Goal: Task Accomplishment & Management: Use online tool/utility

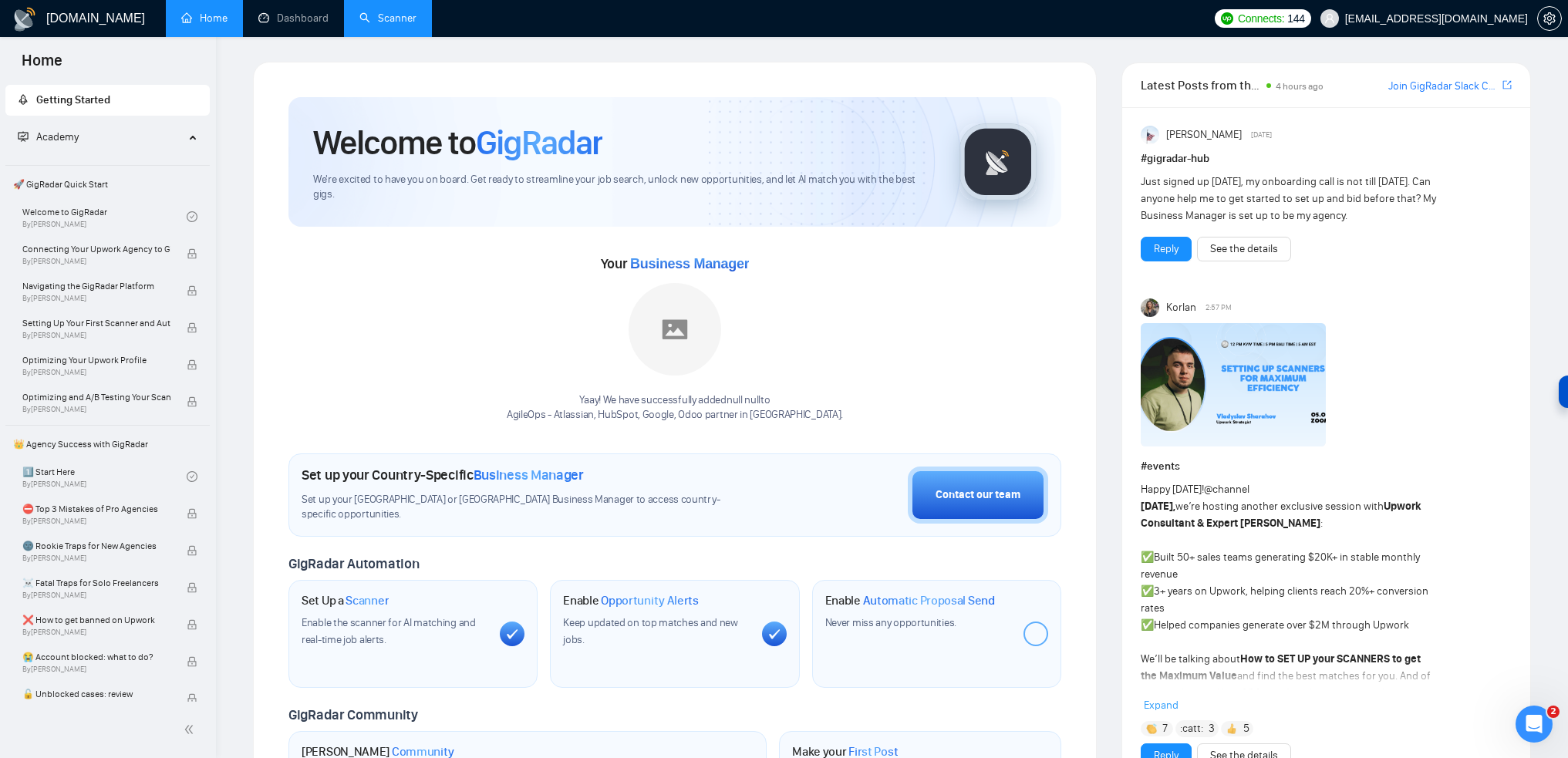
click at [375, 16] on link "Scanner" at bounding box center [388, 18] width 57 height 13
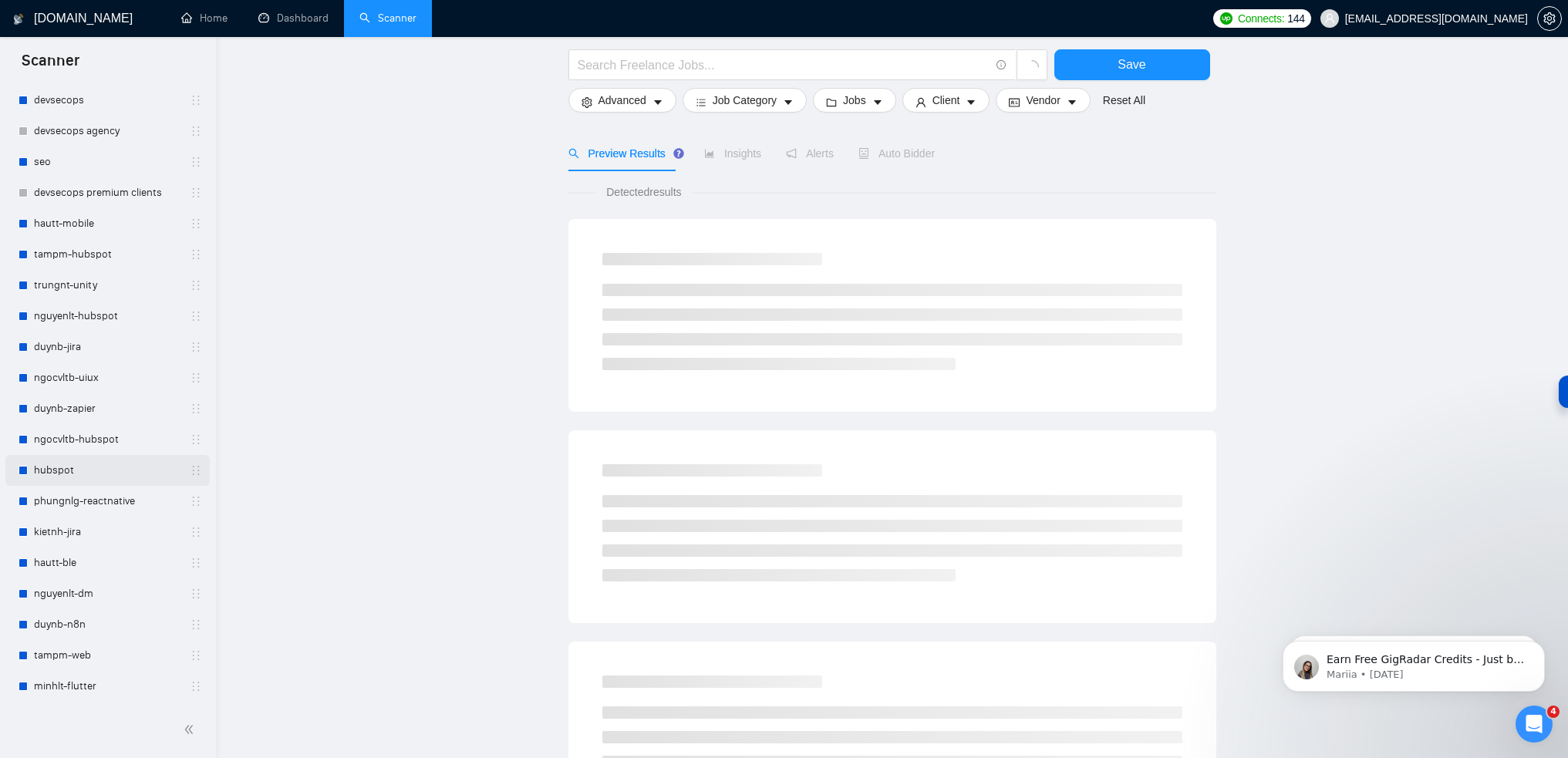
scroll to position [154, 0]
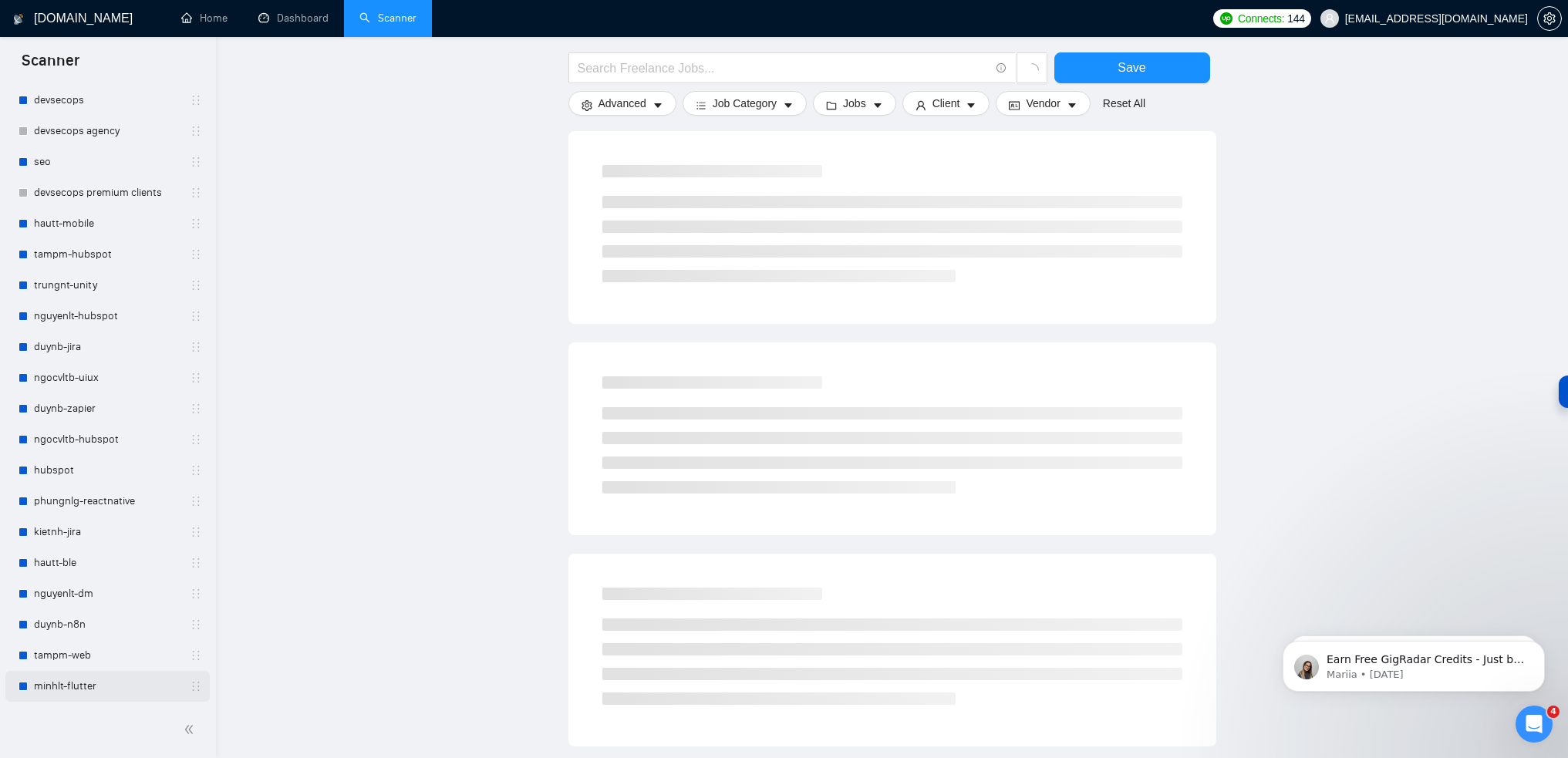
click at [83, 686] on link "minhlt-flutter" at bounding box center [107, 687] width 147 height 31
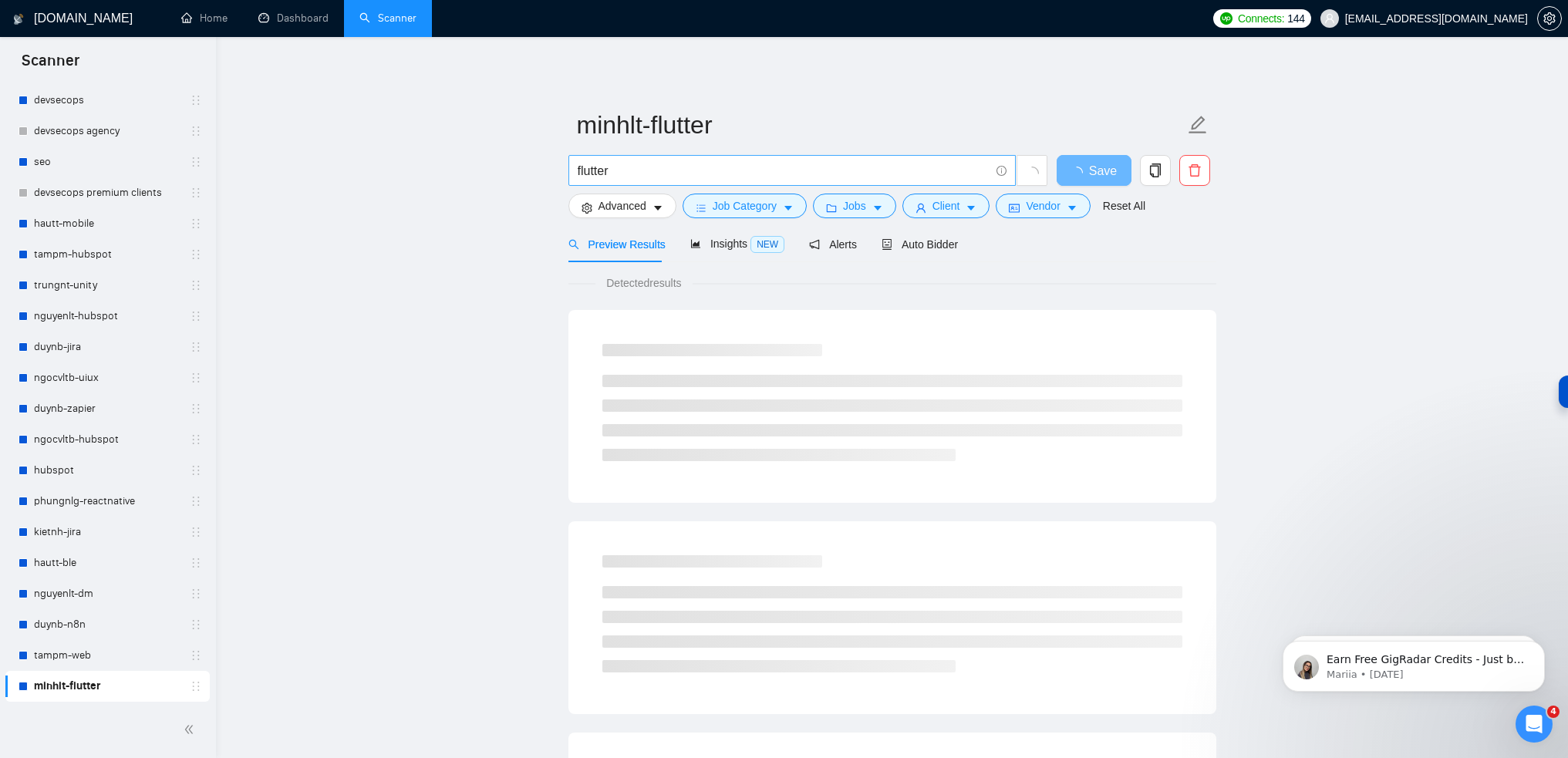
click at [657, 169] on input "flutter" at bounding box center [784, 170] width 412 height 19
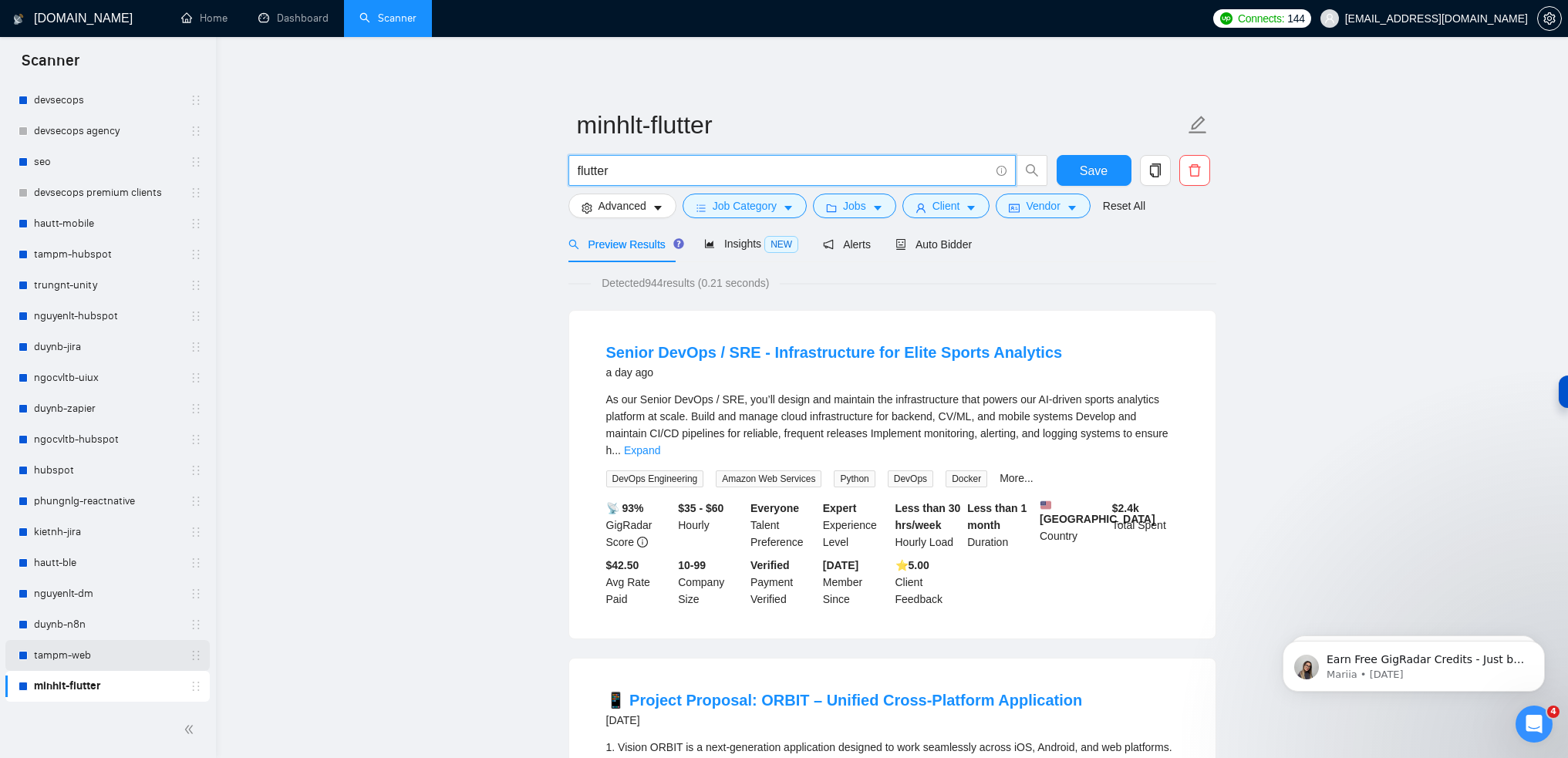
click at [51, 664] on link "tampm-web" at bounding box center [107, 656] width 147 height 31
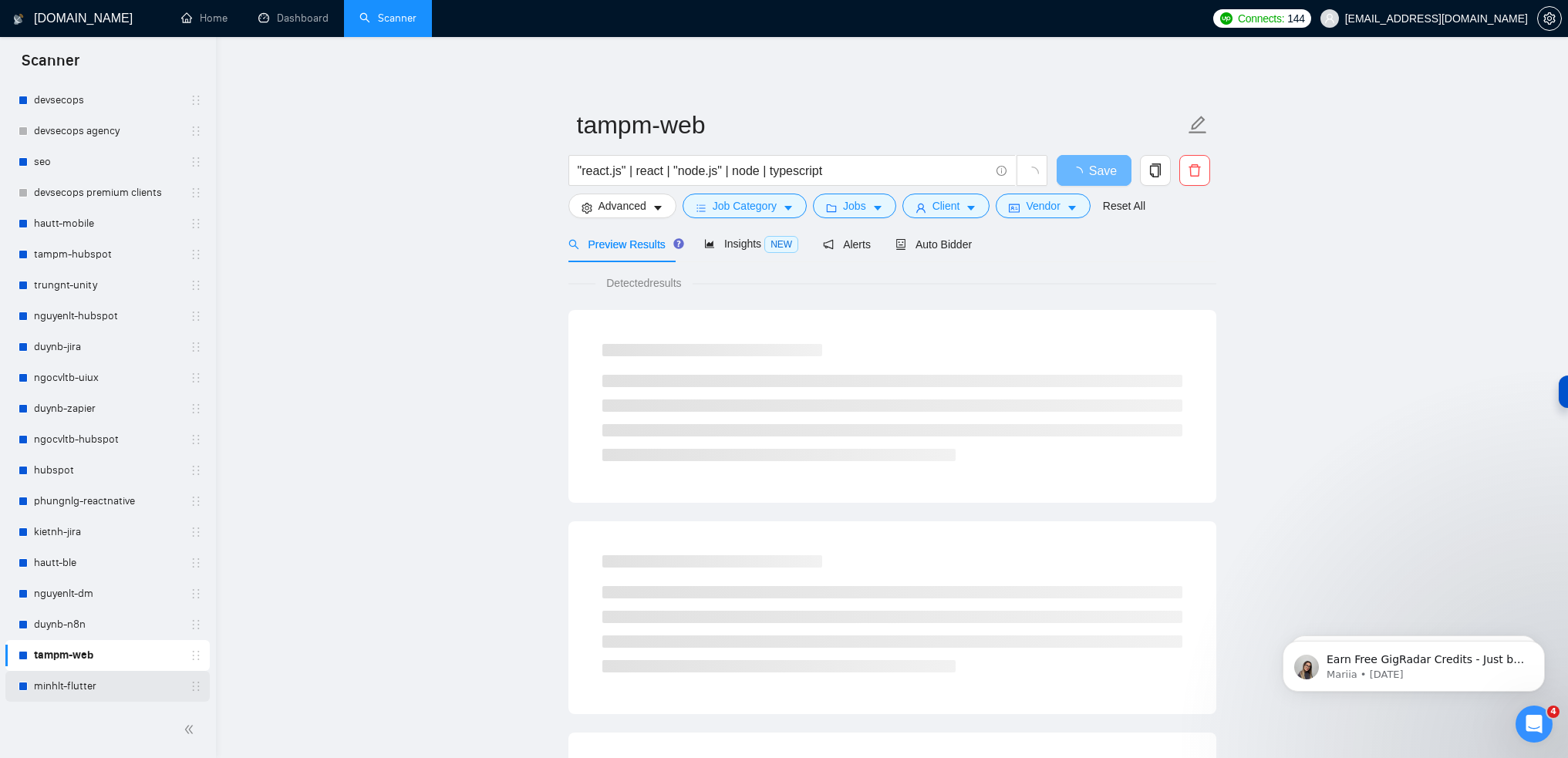
click at [69, 687] on link "minhlt-flutter" at bounding box center [107, 687] width 147 height 31
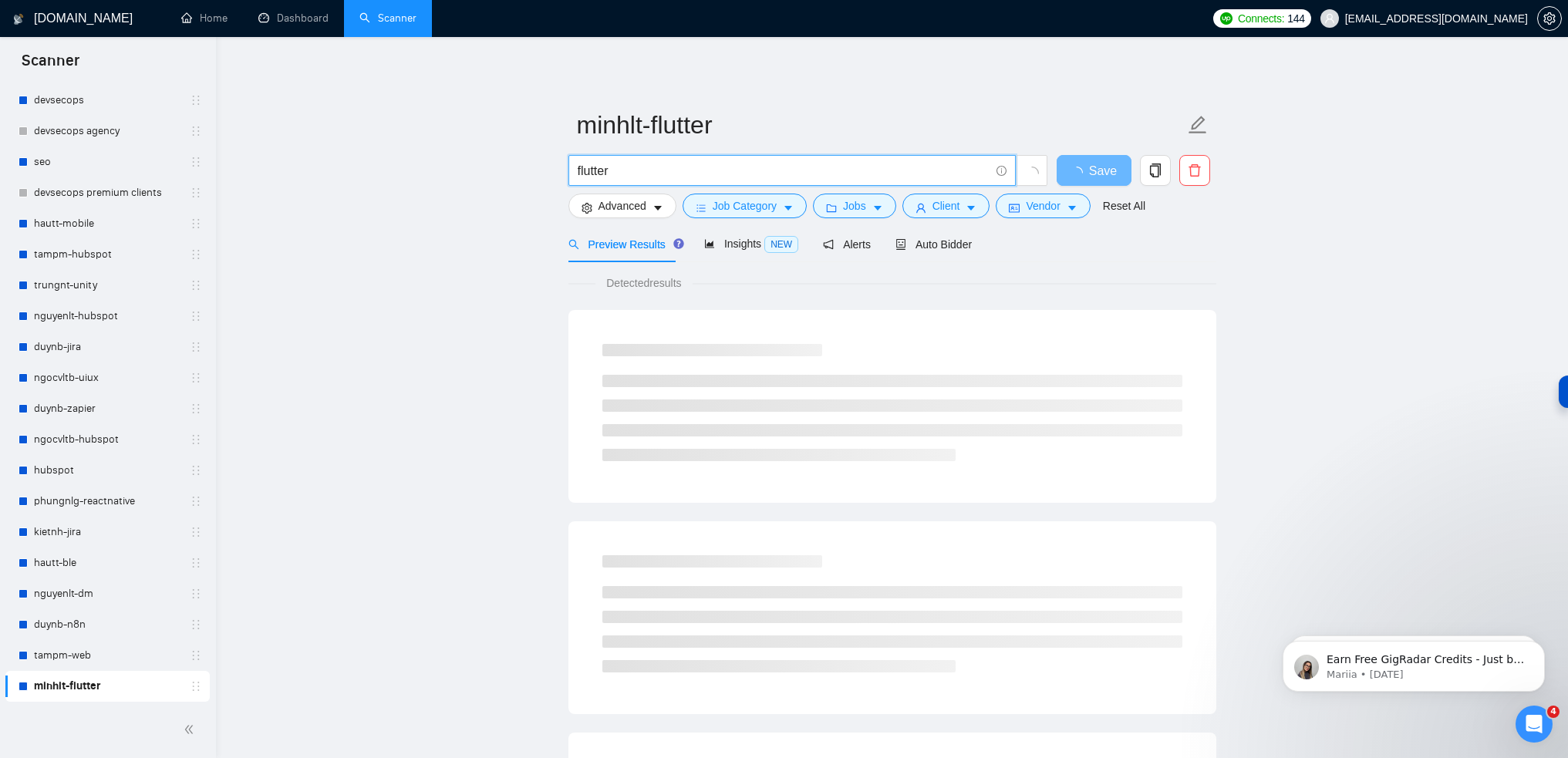
click at [672, 174] on input "flutter" at bounding box center [784, 170] width 412 height 19
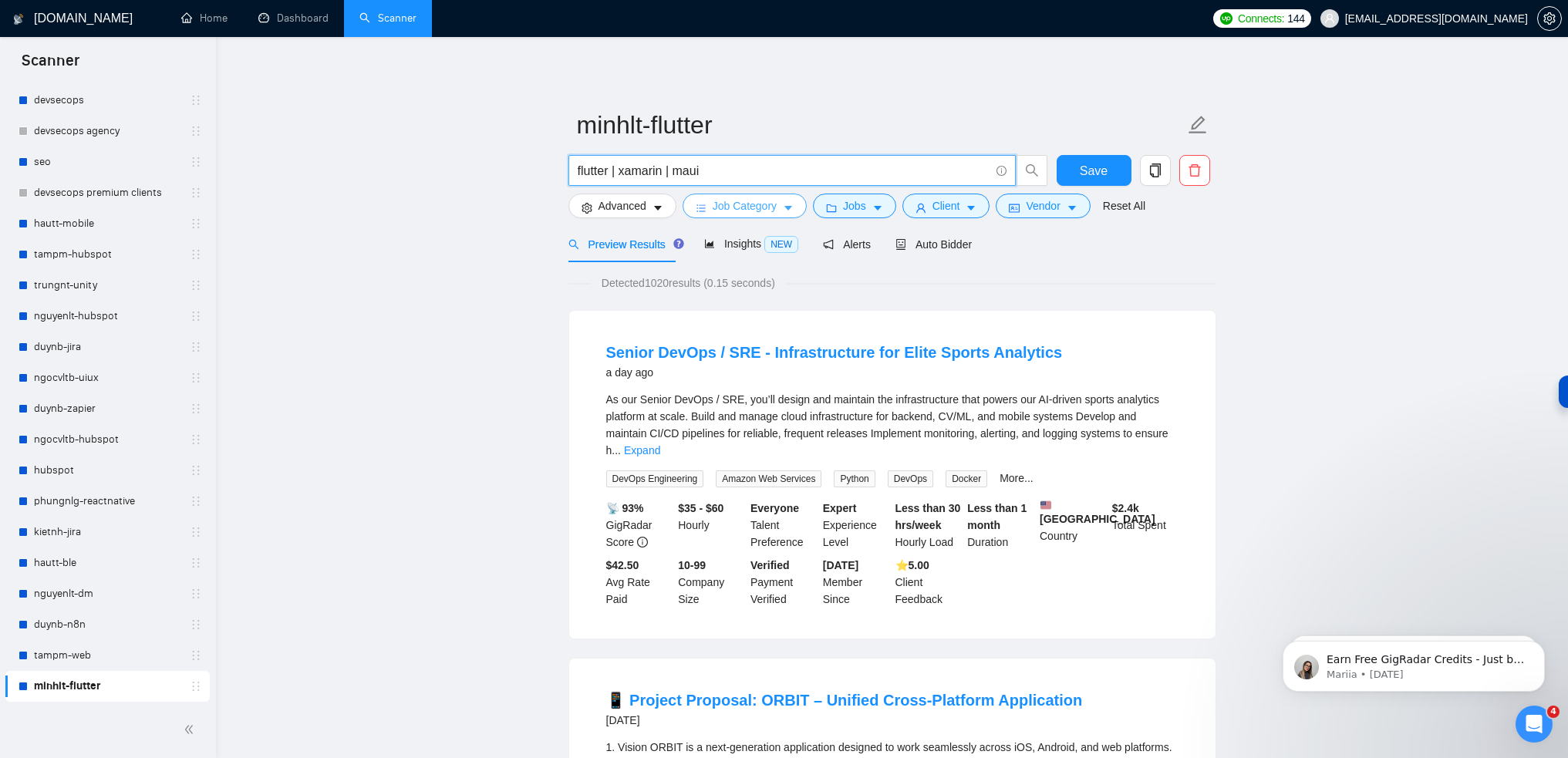
type input "flutter | xamarin | maui"
click at [764, 207] on span "Job Category" at bounding box center [744, 206] width 64 height 17
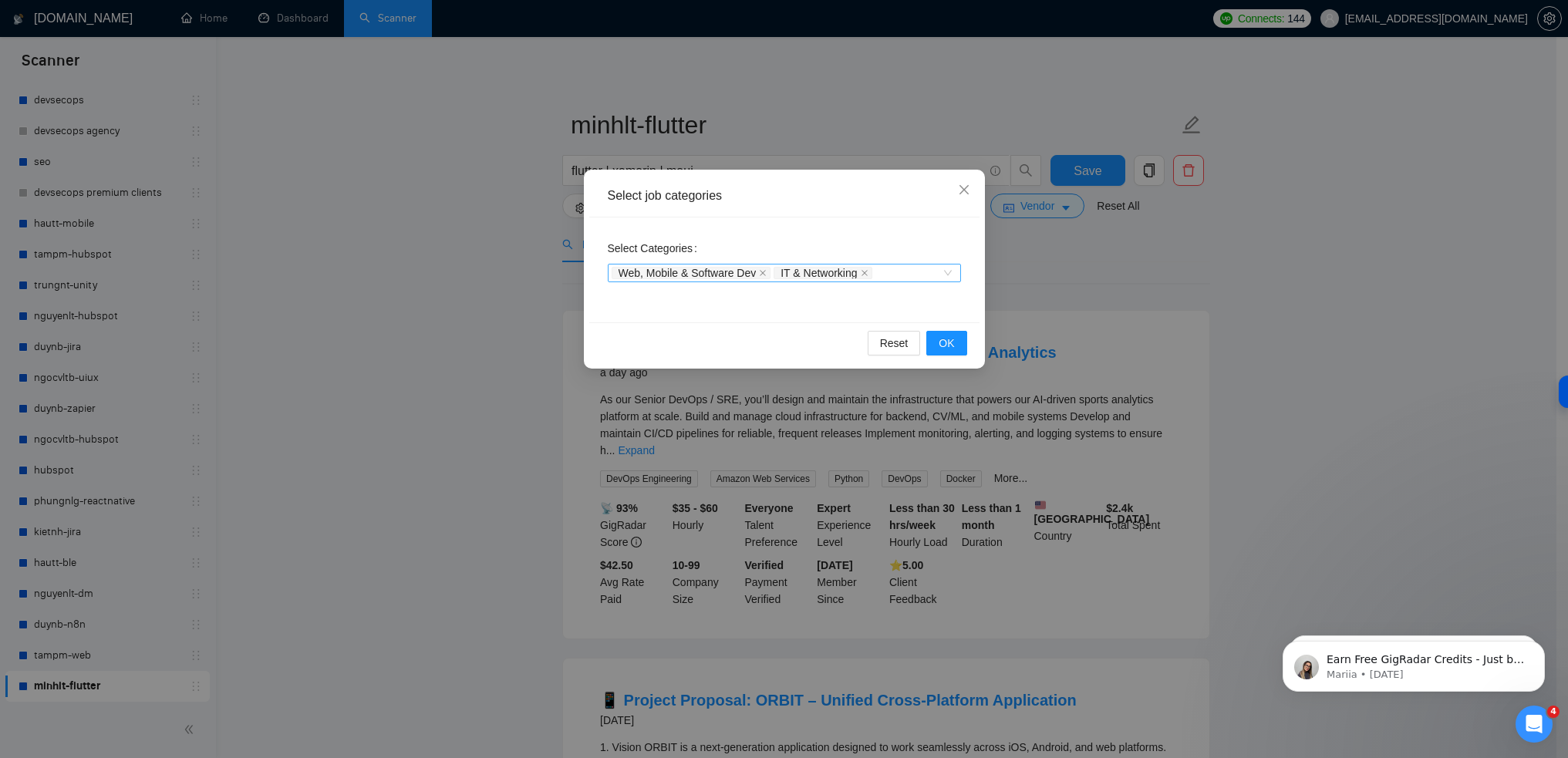
click at [944, 271] on div "Web, Mobile & Software Dev IT & Networking" at bounding box center [784, 273] width 354 height 18
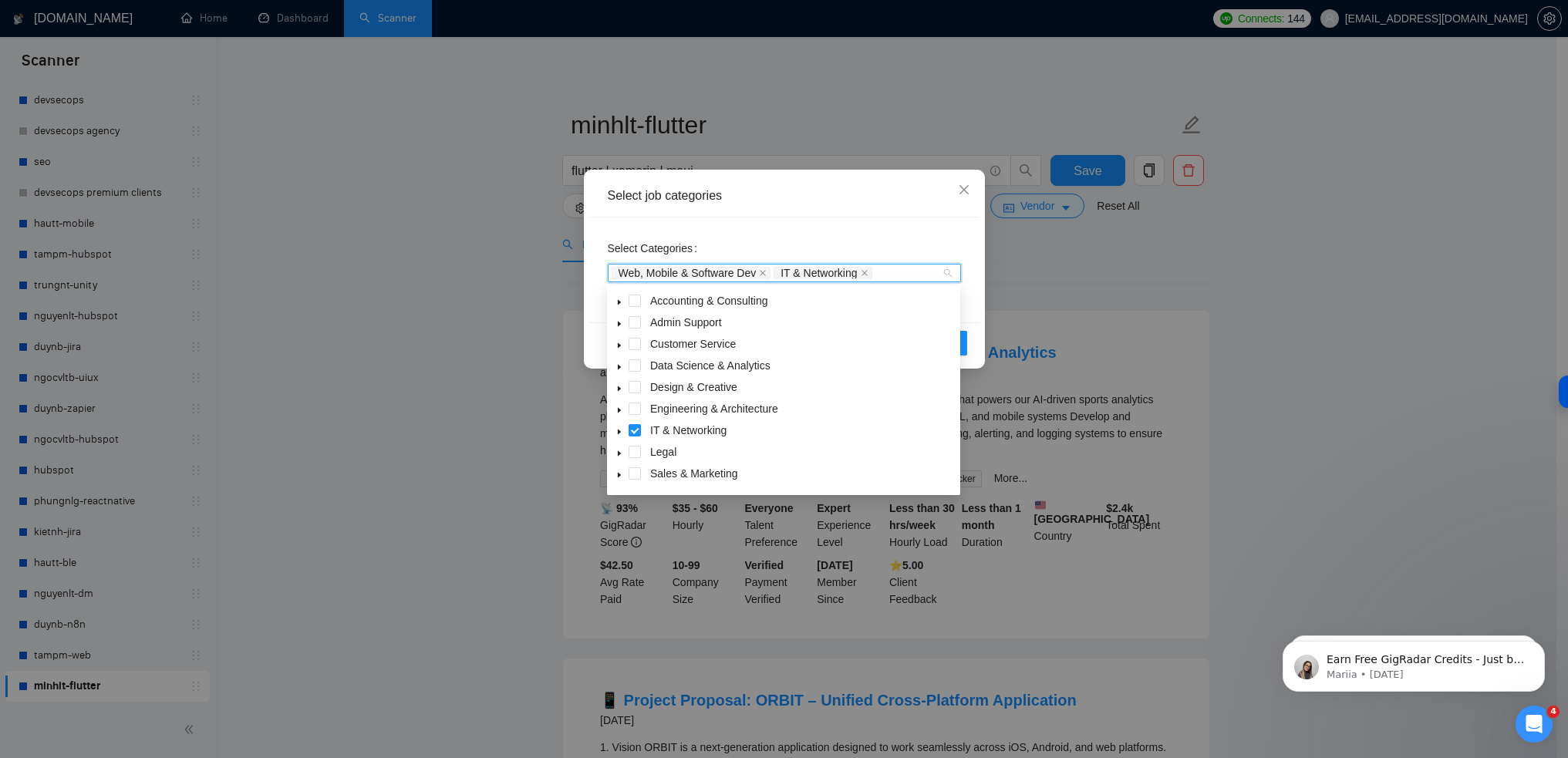
click at [620, 432] on icon "caret-down" at bounding box center [619, 433] width 3 height 5
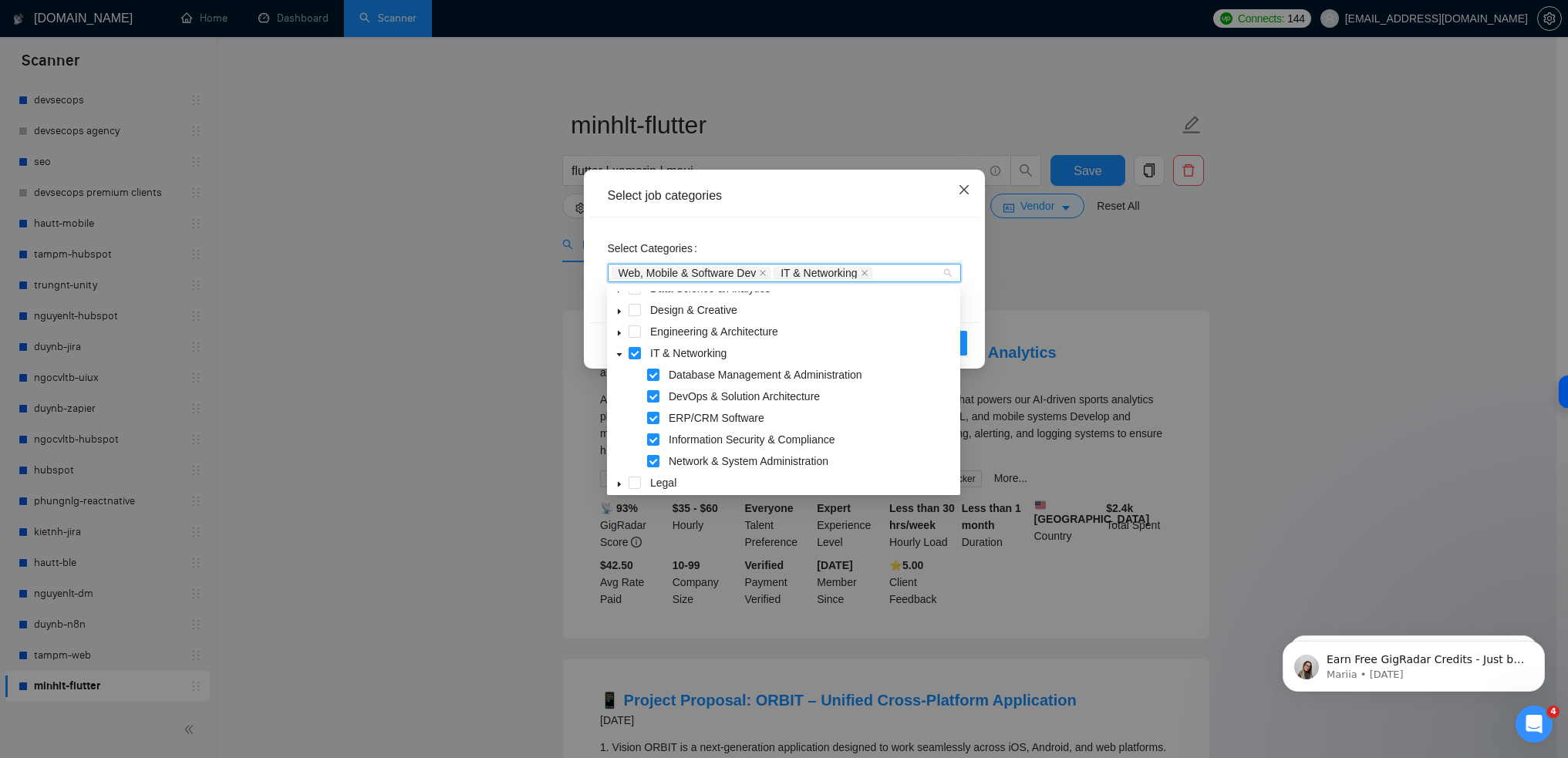
click at [966, 191] on icon "close" at bounding box center [965, 190] width 13 height 13
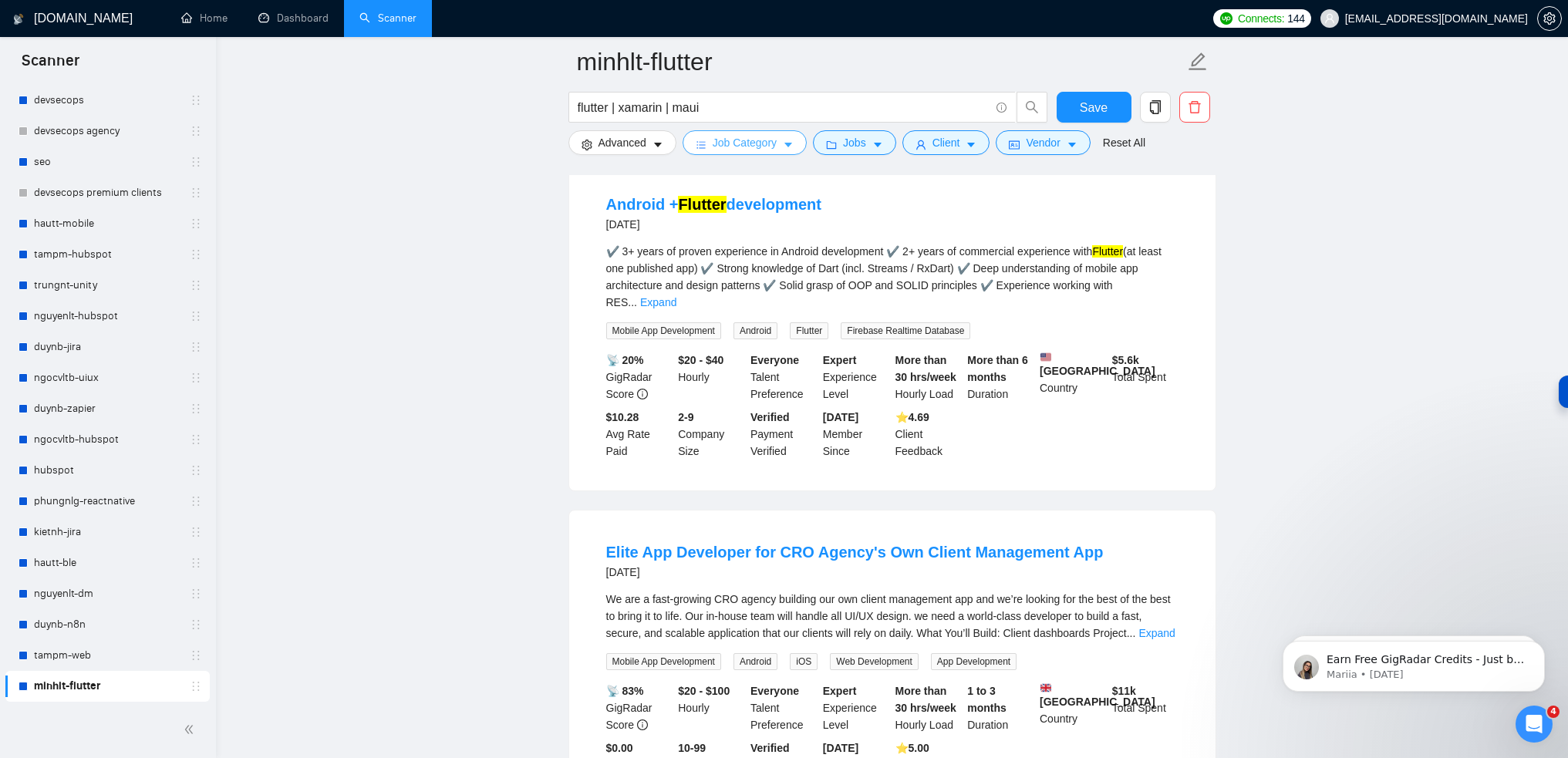
scroll to position [1003, 0]
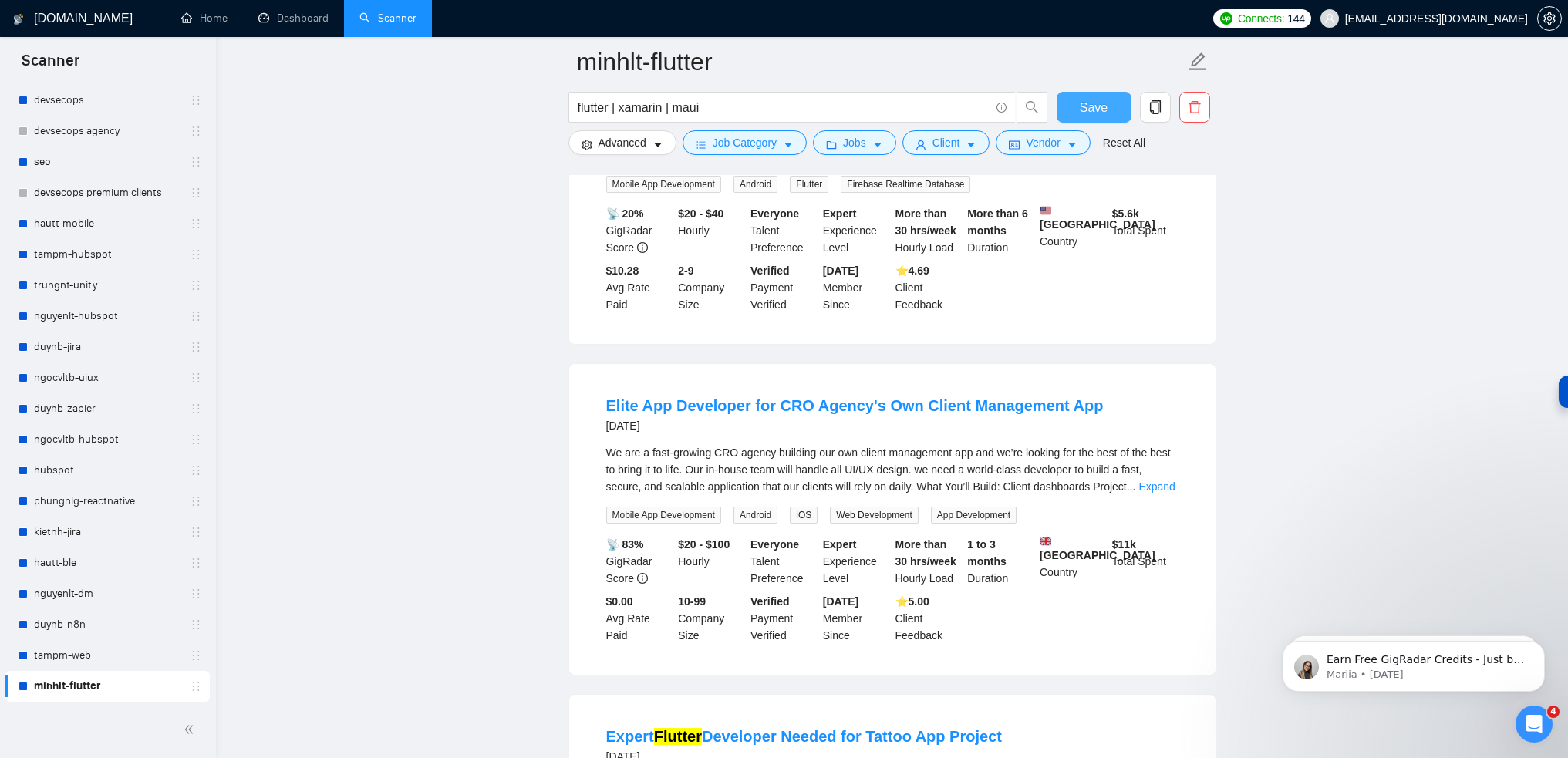
click at [1084, 113] on span "Save" at bounding box center [1093, 108] width 27 height 19
drag, startPoint x: 1545, startPoint y: 647, endPoint x: 1543, endPoint y: 596, distance: 51.0
click at [1545, 647] on button "Dismiss notification" at bounding box center [1541, 646] width 16 height 16
click at [1536, 648] on icon "Dismiss notification" at bounding box center [1540, 645] width 8 height 8
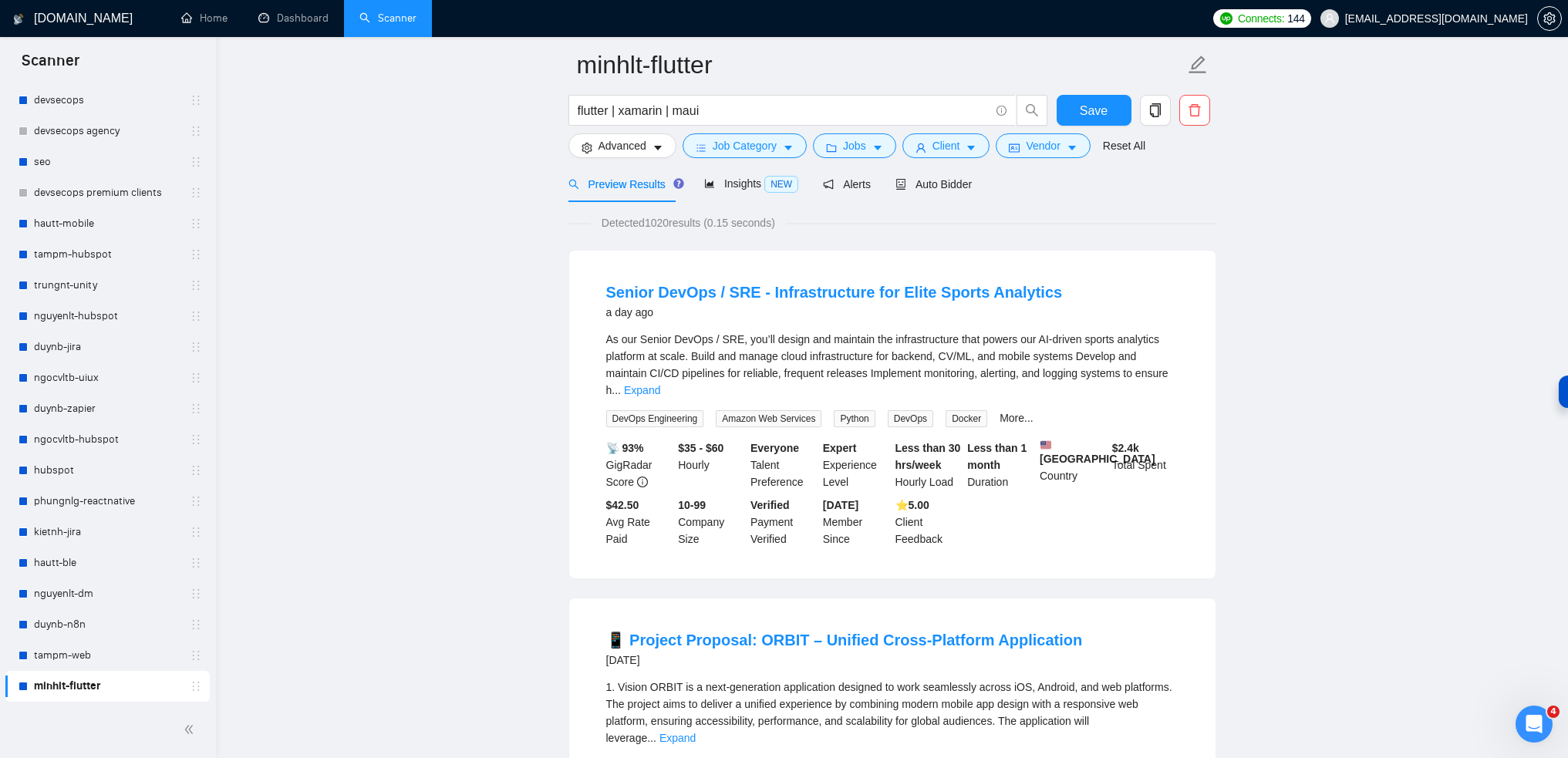
scroll to position [0, 0]
